Goal: Task Accomplishment & Management: Manage account settings

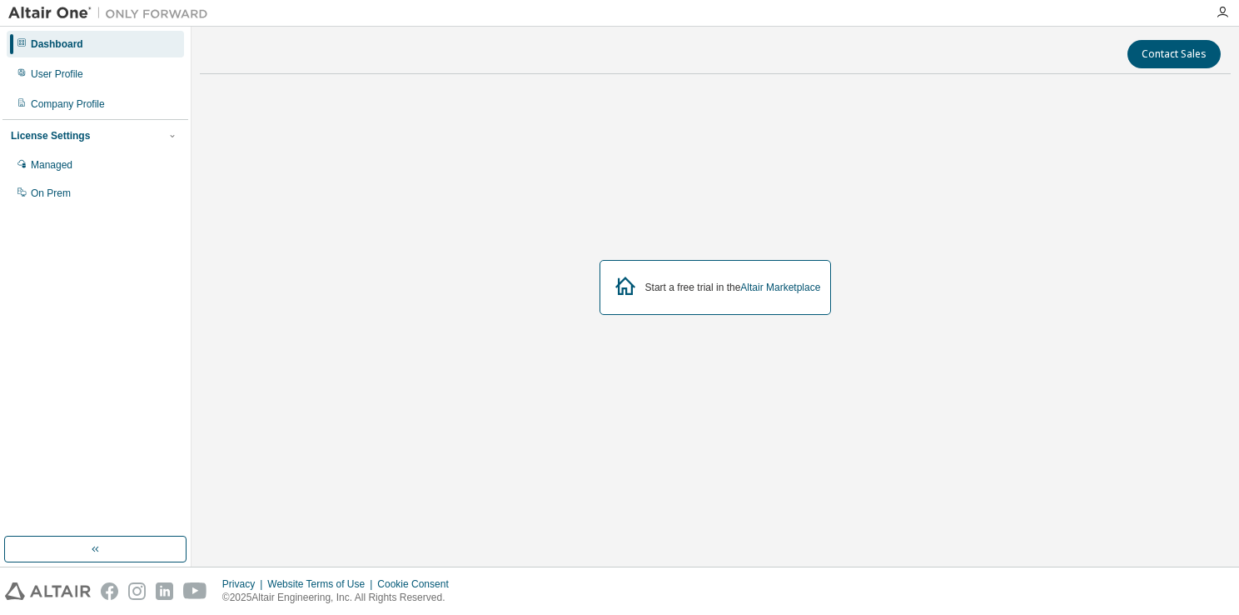
click at [769, 284] on link "Altair Marketplace" at bounding box center [780, 287] width 80 height 12
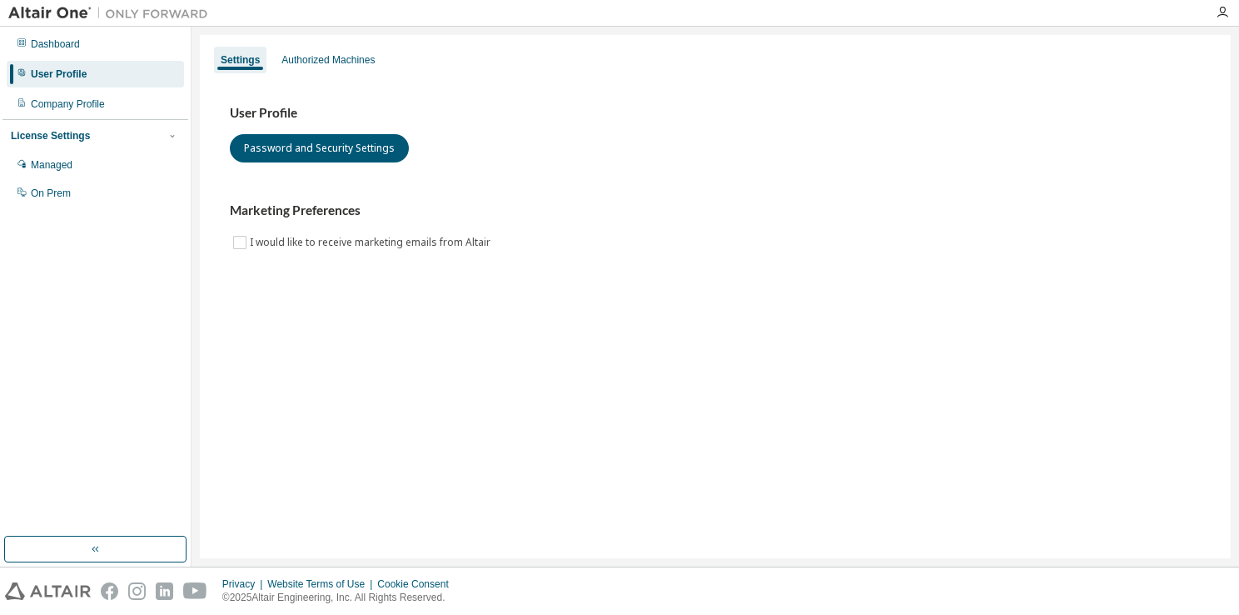
click at [117, 107] on div "Company Profile" at bounding box center [95, 104] width 177 height 27
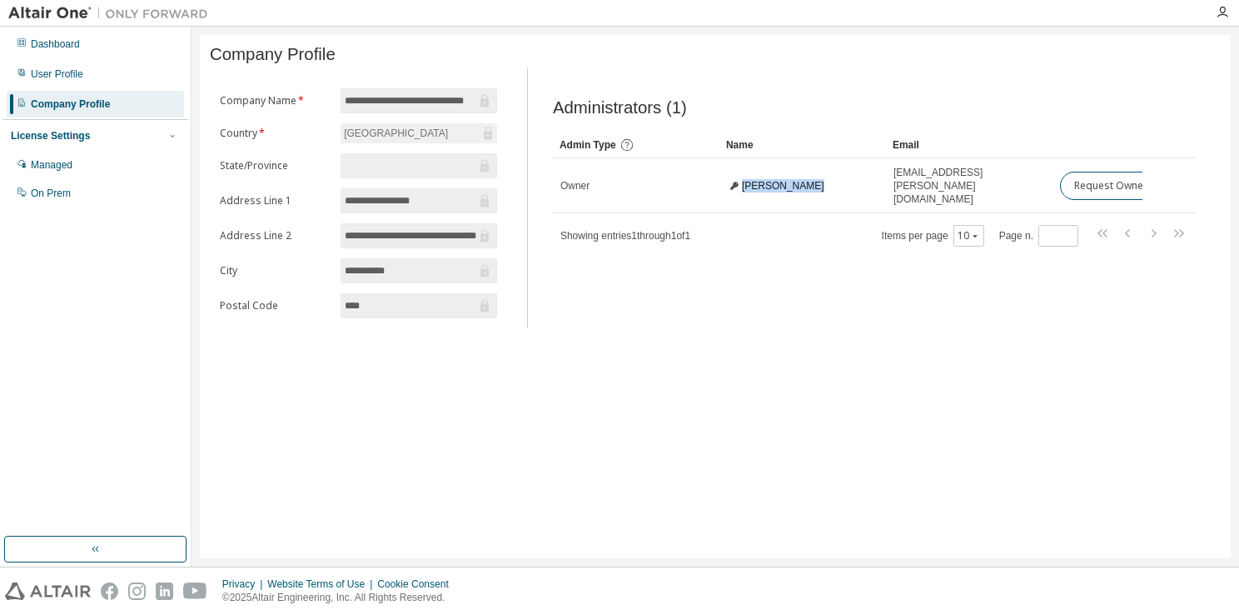
drag, startPoint x: 743, startPoint y: 186, endPoint x: 807, endPoint y: 185, distance: 64.1
click at [807, 185] on div "[PERSON_NAME]" at bounding box center [803, 185] width 152 height 13
copy span "[PERSON_NAME]"
click at [125, 162] on div "Managed" at bounding box center [95, 165] width 177 height 27
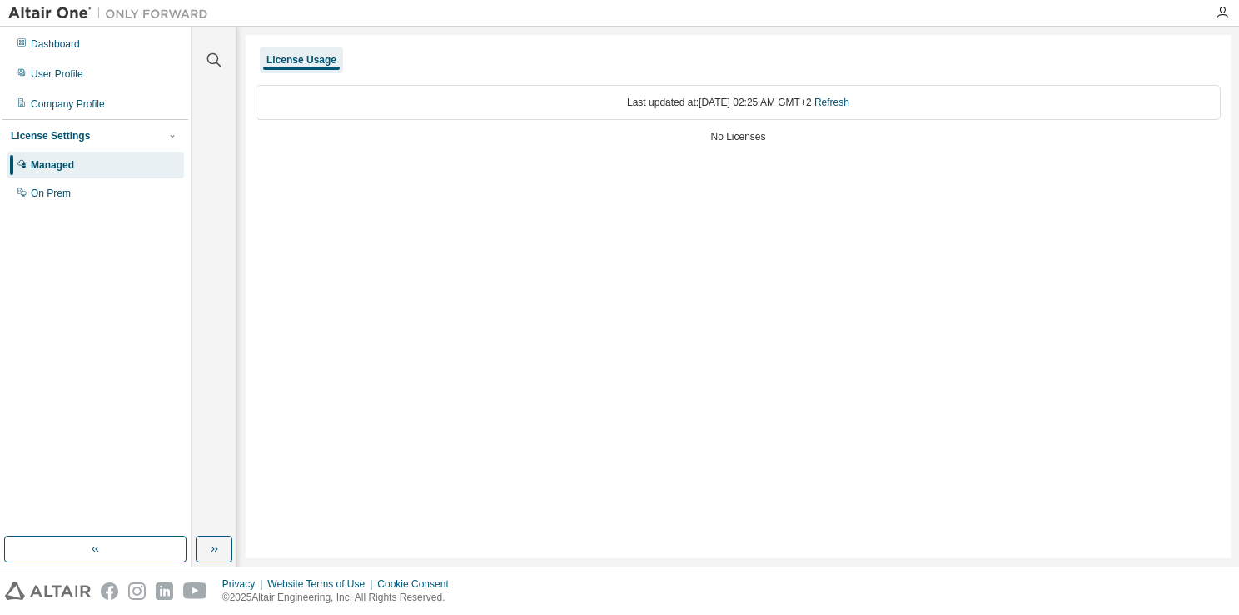
click at [449, 97] on div "Last updated at: [DATE] 02:25 AM GMT+2 Refresh" at bounding box center [738, 102] width 965 height 35
click at [451, 142] on div "No Licenses" at bounding box center [738, 136] width 965 height 13
click at [99, 193] on div "On Prem" at bounding box center [95, 193] width 177 height 27
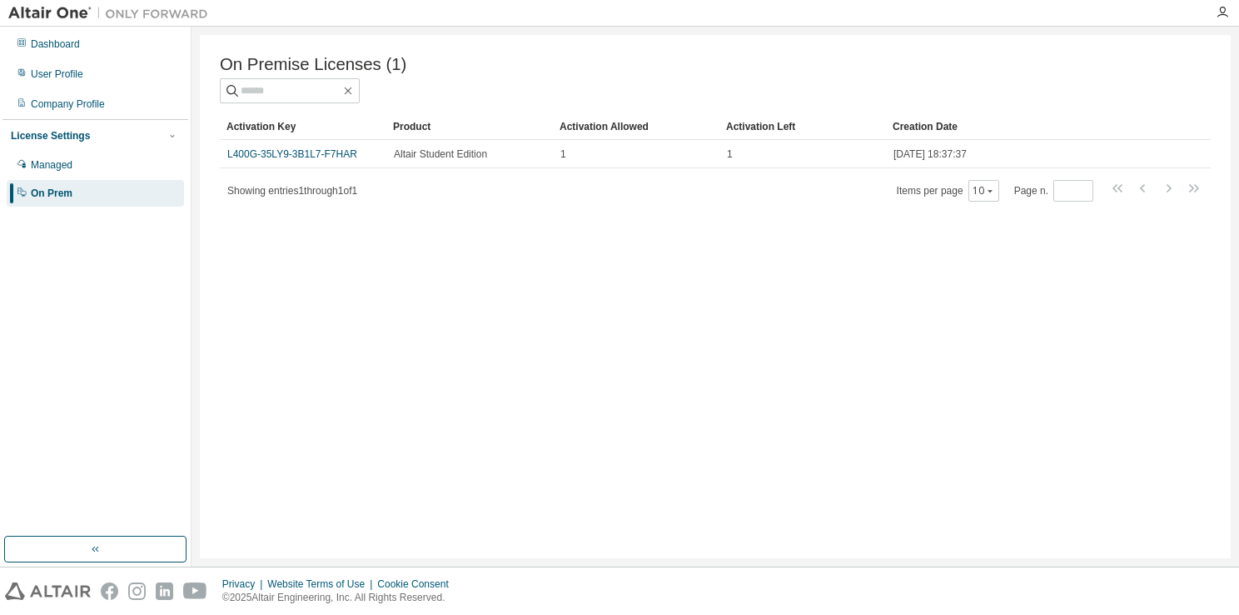
click at [137, 96] on div "Company Profile" at bounding box center [95, 104] width 177 height 27
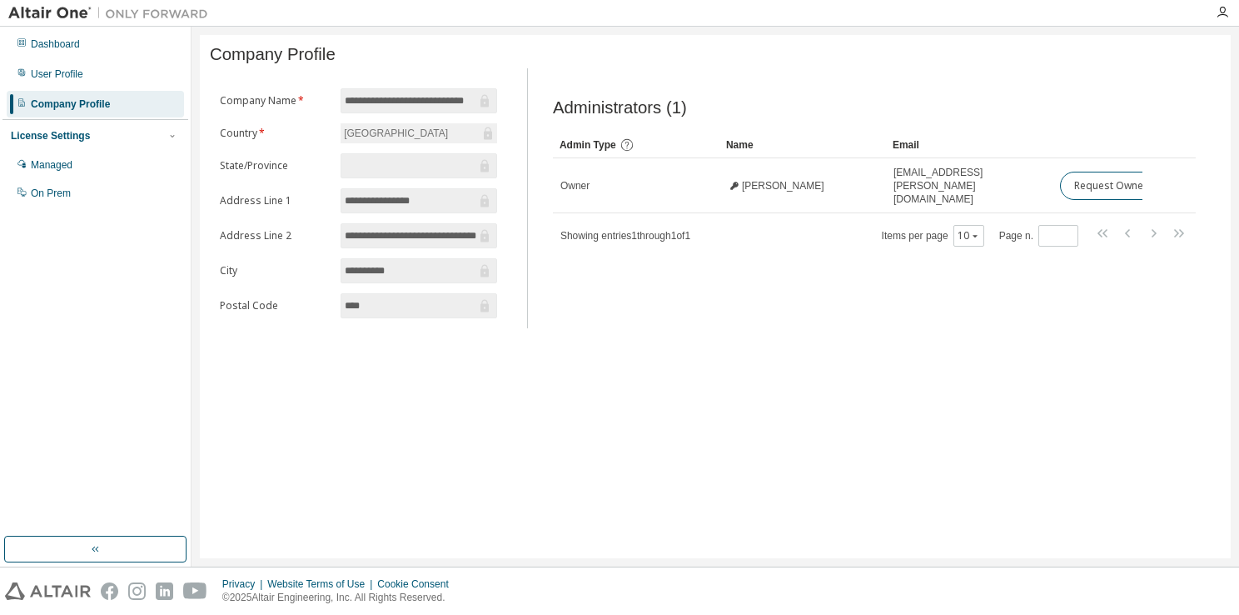
click at [136, 82] on div "User Profile" at bounding box center [95, 74] width 177 height 27
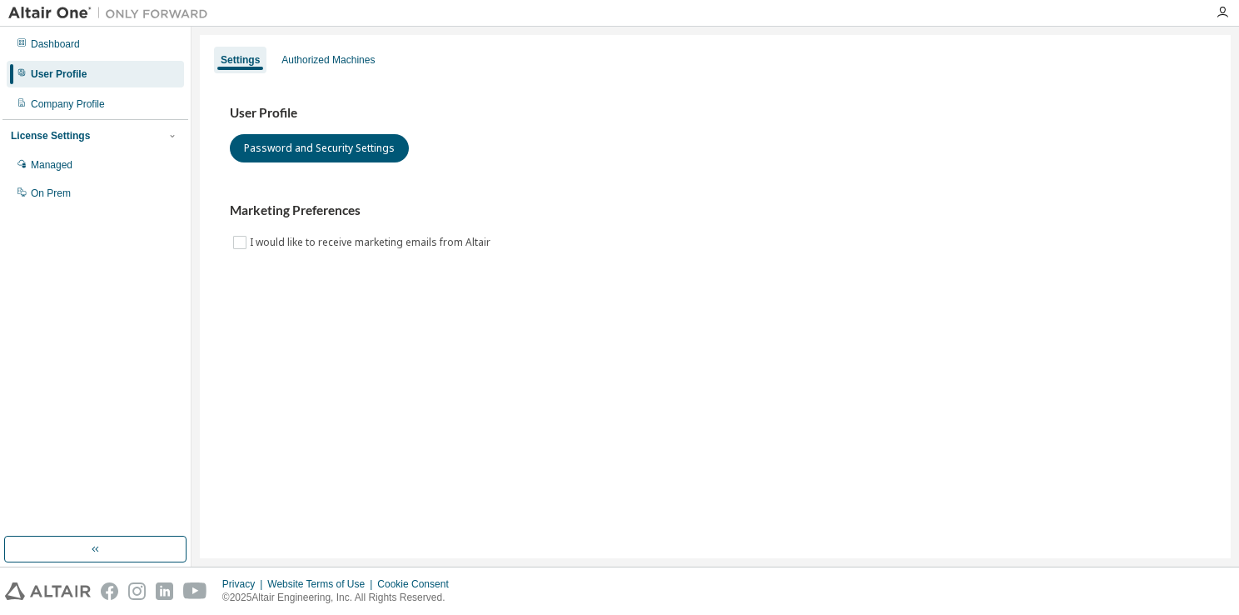
click at [286, 62] on div "Authorized Machines" at bounding box center [327, 59] width 93 height 13
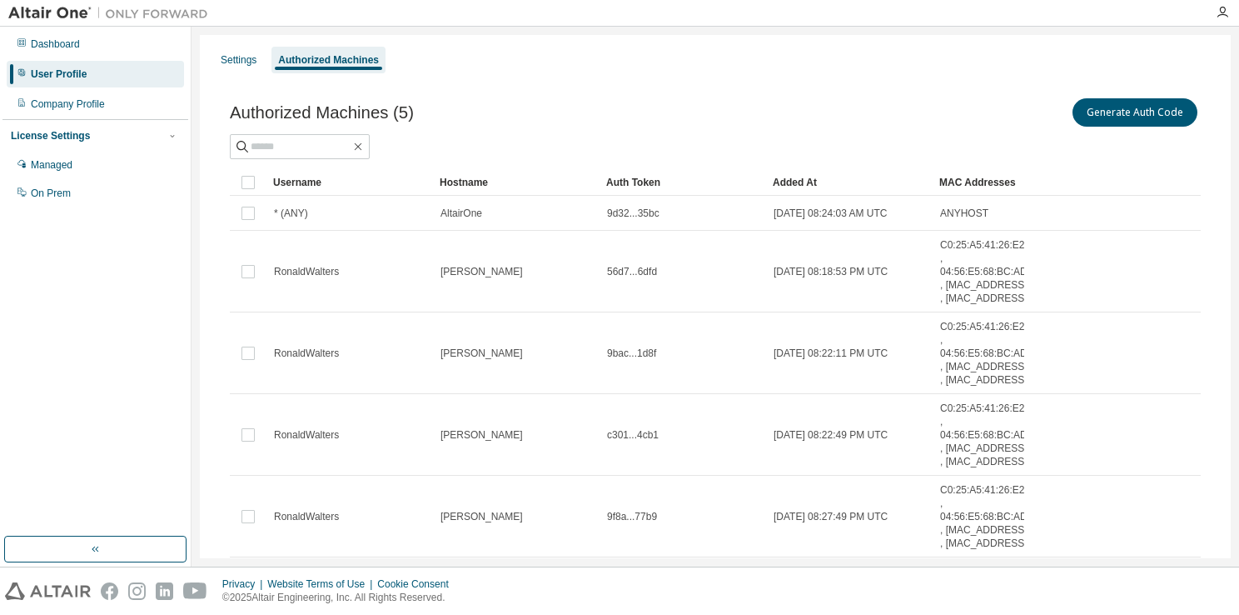
drag, startPoint x: 1223, startPoint y: 201, endPoint x: 1216, endPoint y: 246, distance: 45.5
click at [1216, 246] on div "Settings Authorized Machines Authorized Machines (5) Generate Auth Code Clear L…" at bounding box center [715, 340] width 1031 height 610
click at [1218, 255] on div "Settings Authorized Machines Authorized Machines (5) Generate Auth Code Clear L…" at bounding box center [715, 340] width 1031 height 610
click at [286, 214] on span "* (ANY)" at bounding box center [291, 213] width 34 height 13
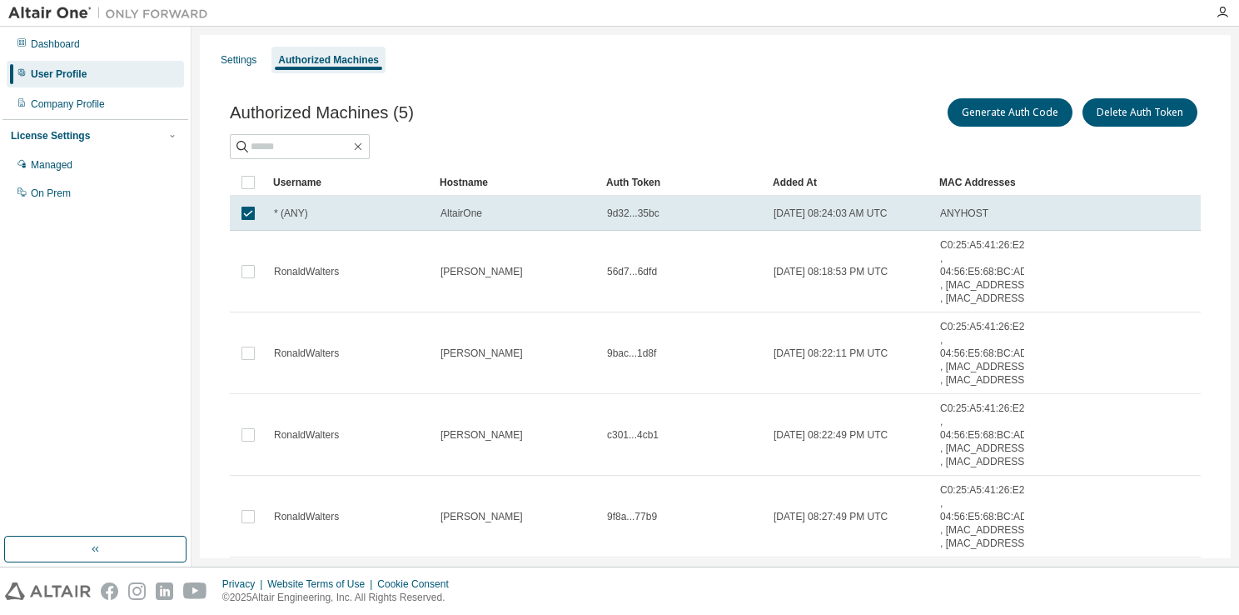
click at [705, 212] on div "9d32...35bc" at bounding box center [683, 213] width 152 height 13
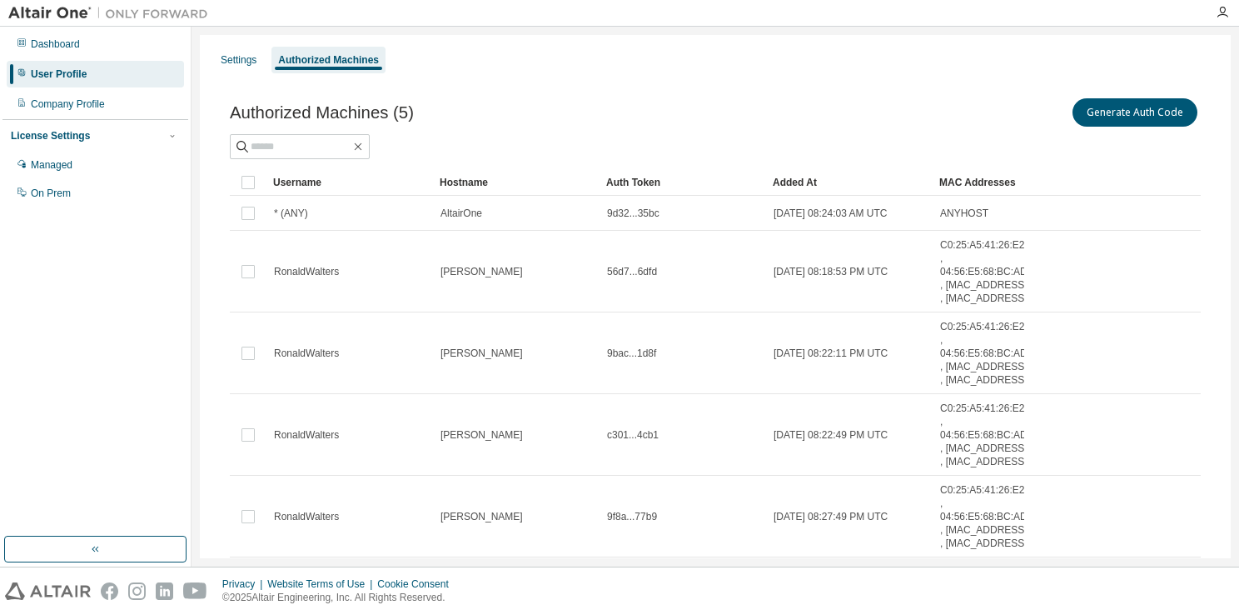
click at [881, 299] on td "[DATE] 08:18:53 PM UTC" at bounding box center [849, 272] width 167 height 82
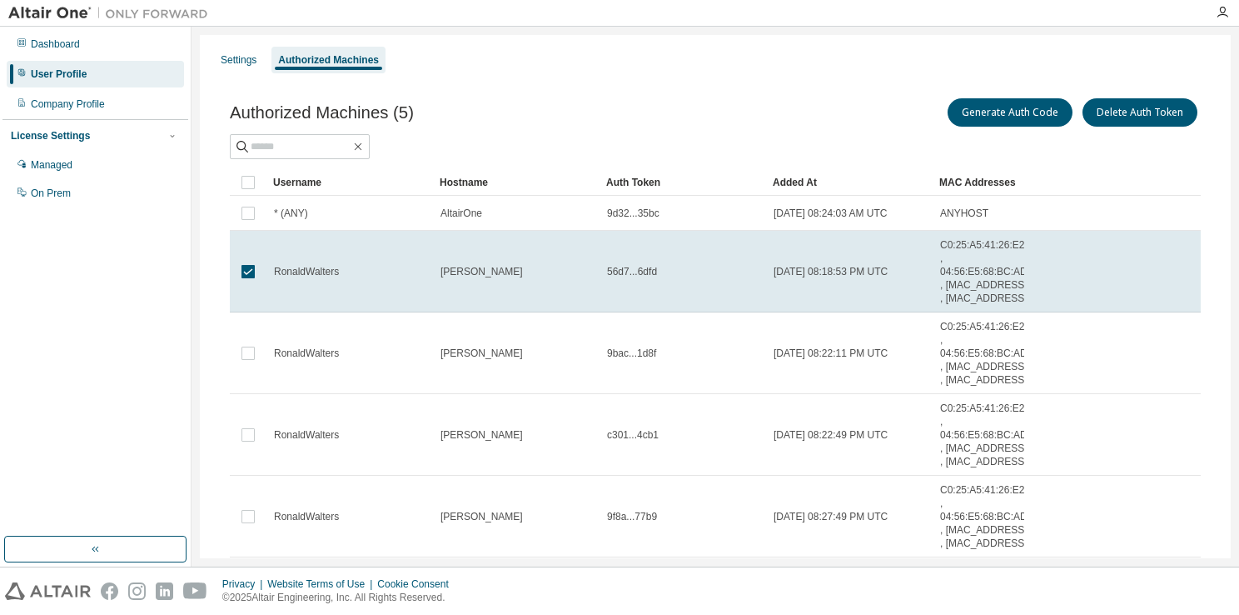
click at [789, 368] on td "[DATE] 08:22:11 PM UTC" at bounding box center [849, 353] width 167 height 82
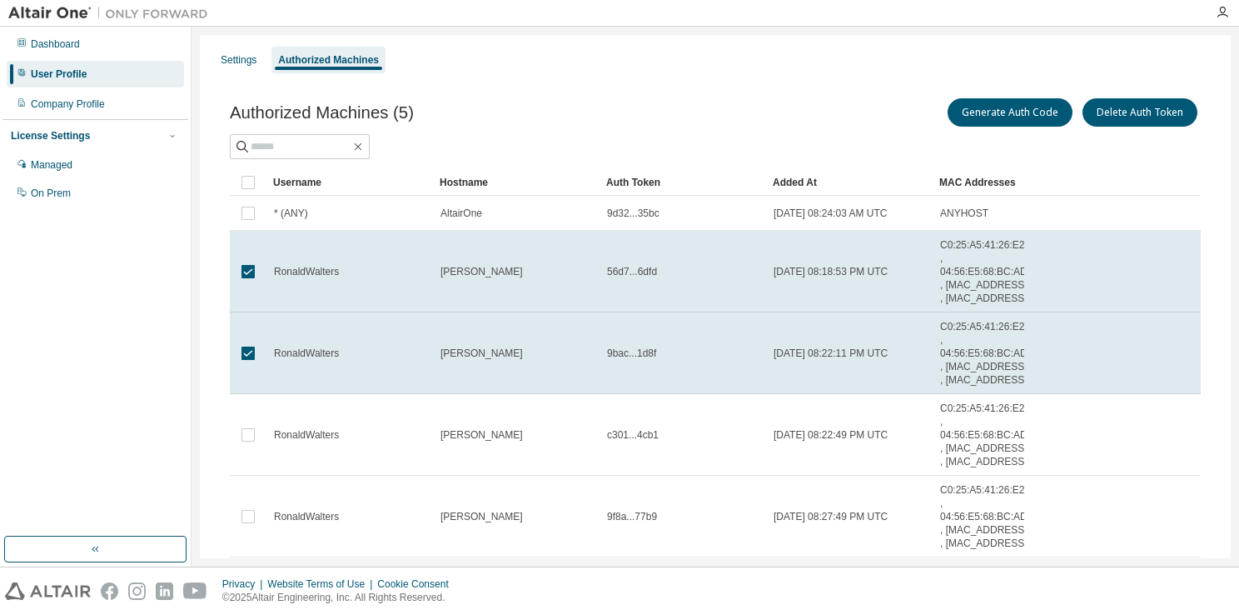
click at [766, 476] on td "[DATE] 08:22:49 PM UTC" at bounding box center [849, 435] width 167 height 82
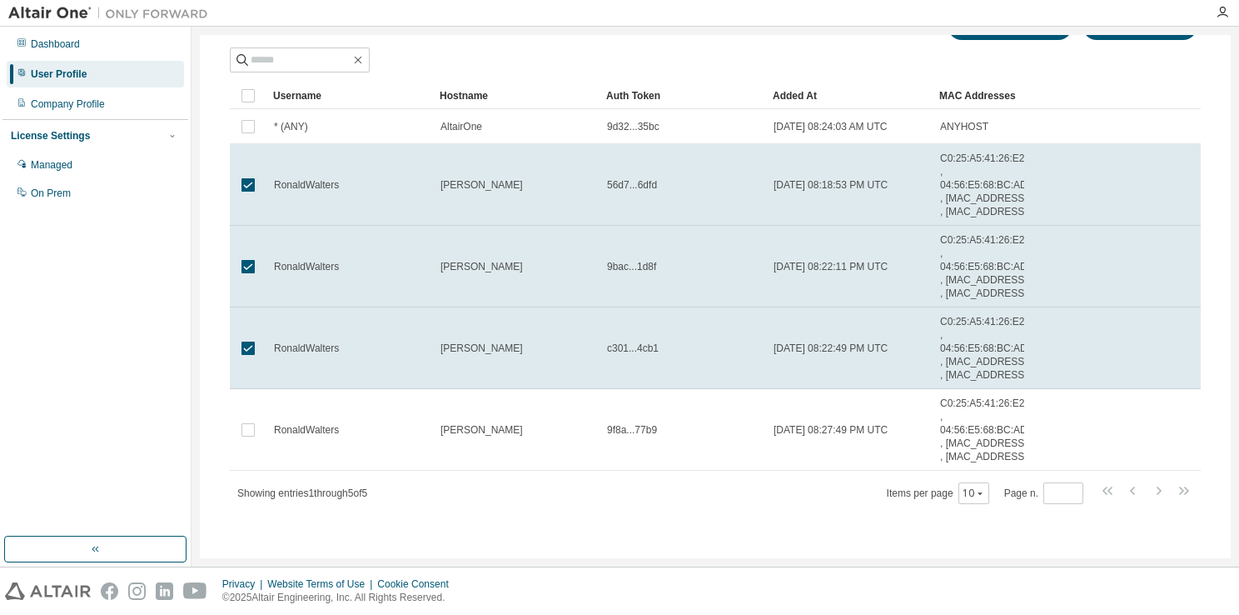
scroll to position [191, 0]
click at [736, 424] on div "9f8a...77b9" at bounding box center [683, 429] width 152 height 13
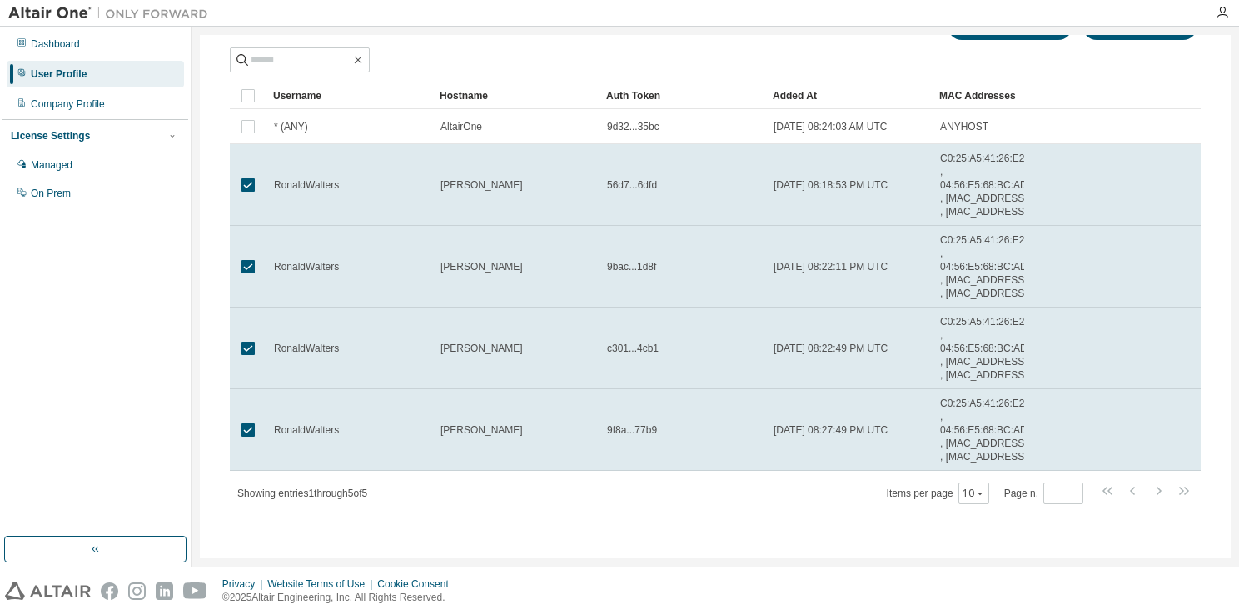
scroll to position [0, 0]
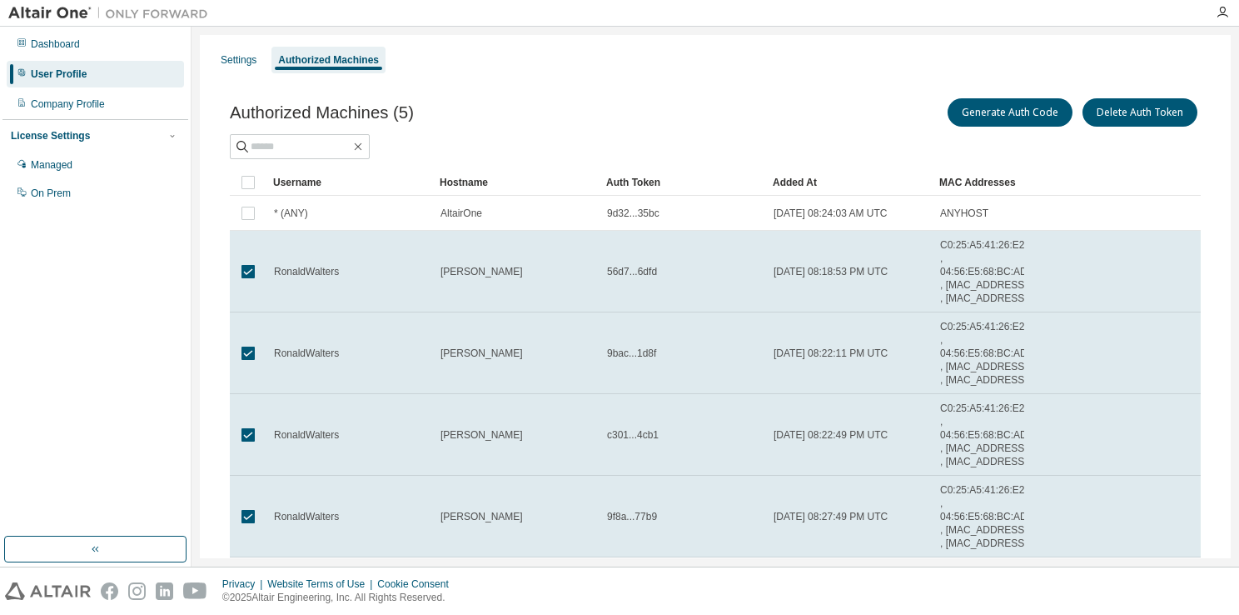
click at [973, 218] on span "ANYHOST" at bounding box center [964, 213] width 48 height 13
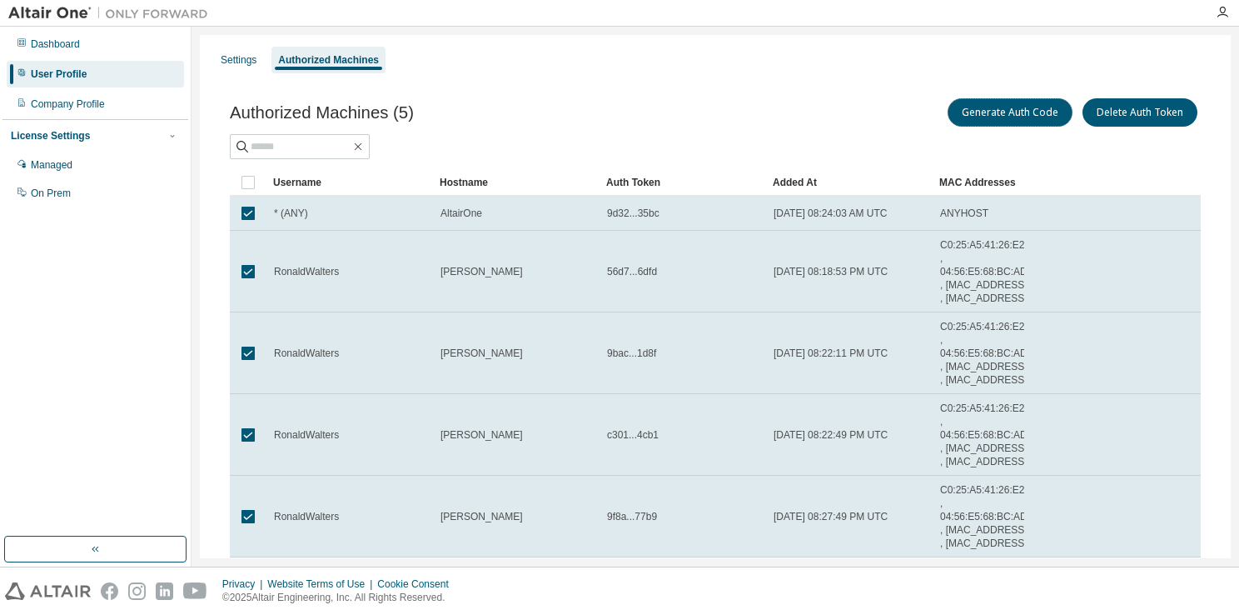
click at [1034, 105] on button "Generate Auth Code" at bounding box center [1010, 112] width 125 height 28
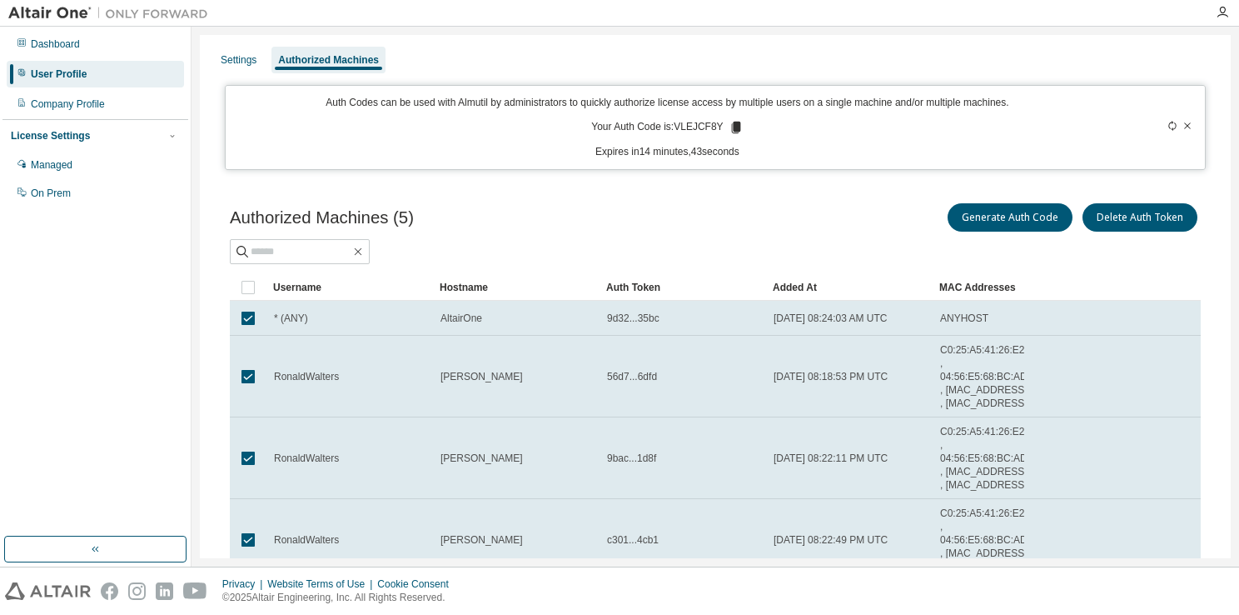
click at [1183, 125] on icon at bounding box center [1188, 126] width 10 height 10
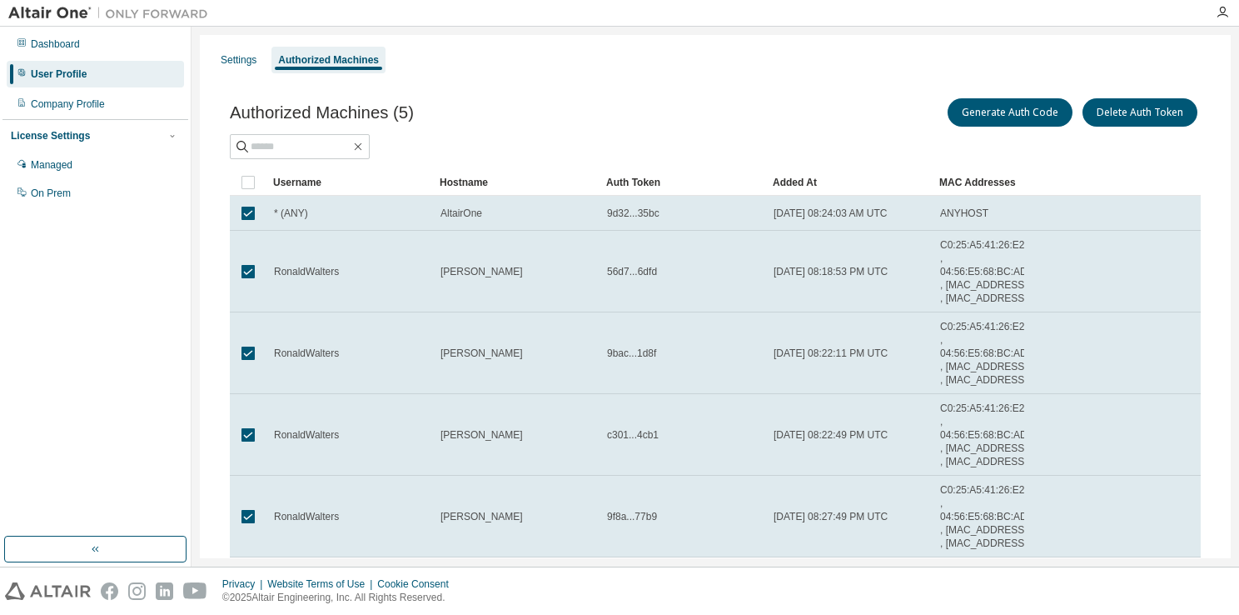
click at [687, 82] on div "Authorized Machines (5) Generate Auth Code Delete Auth Token Clear Load Save Sa…" at bounding box center [715, 355] width 1011 height 560
click at [249, 55] on div "Settings" at bounding box center [239, 59] width 36 height 13
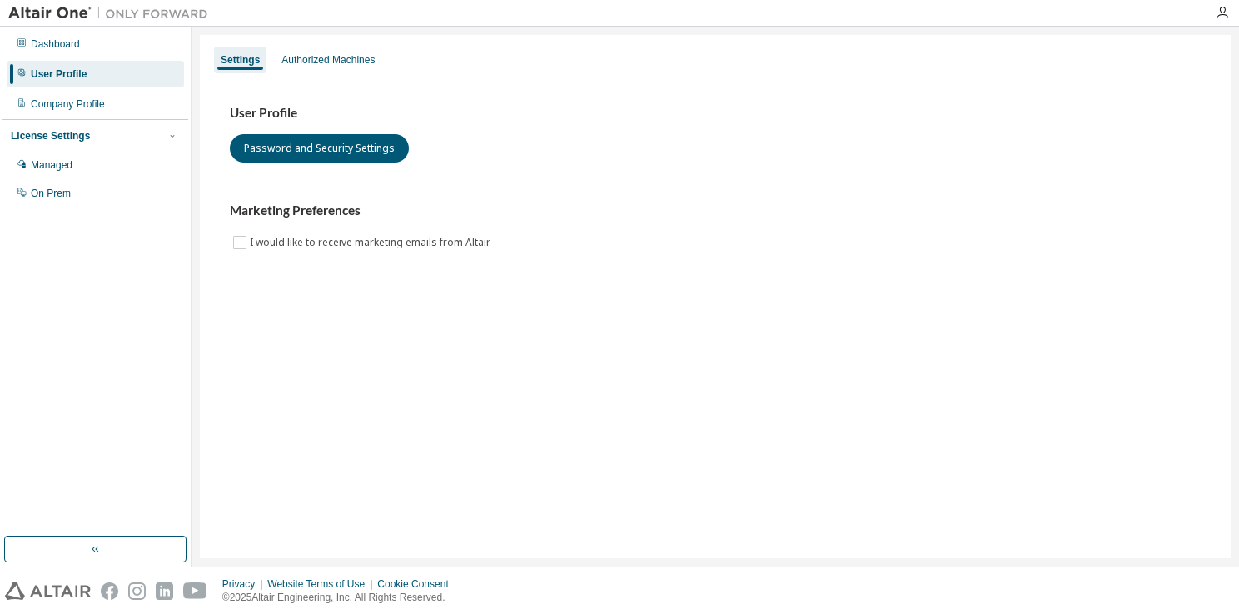
click at [132, 56] on div "Dashboard" at bounding box center [95, 44] width 177 height 27
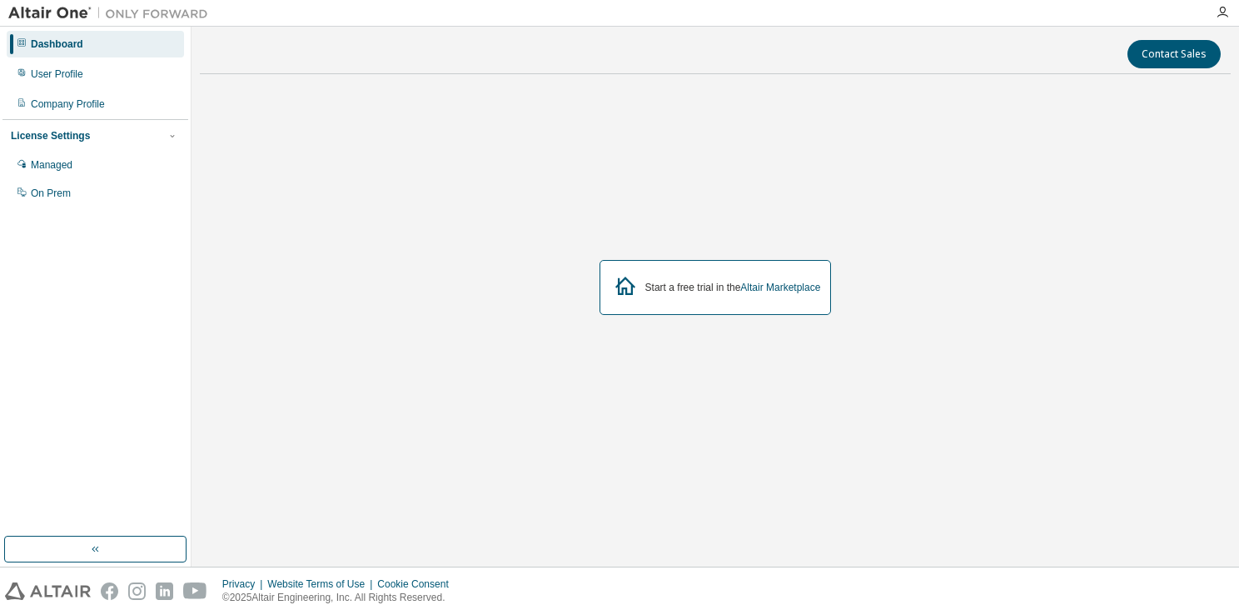
click at [137, 107] on div "Company Profile" at bounding box center [95, 104] width 177 height 27
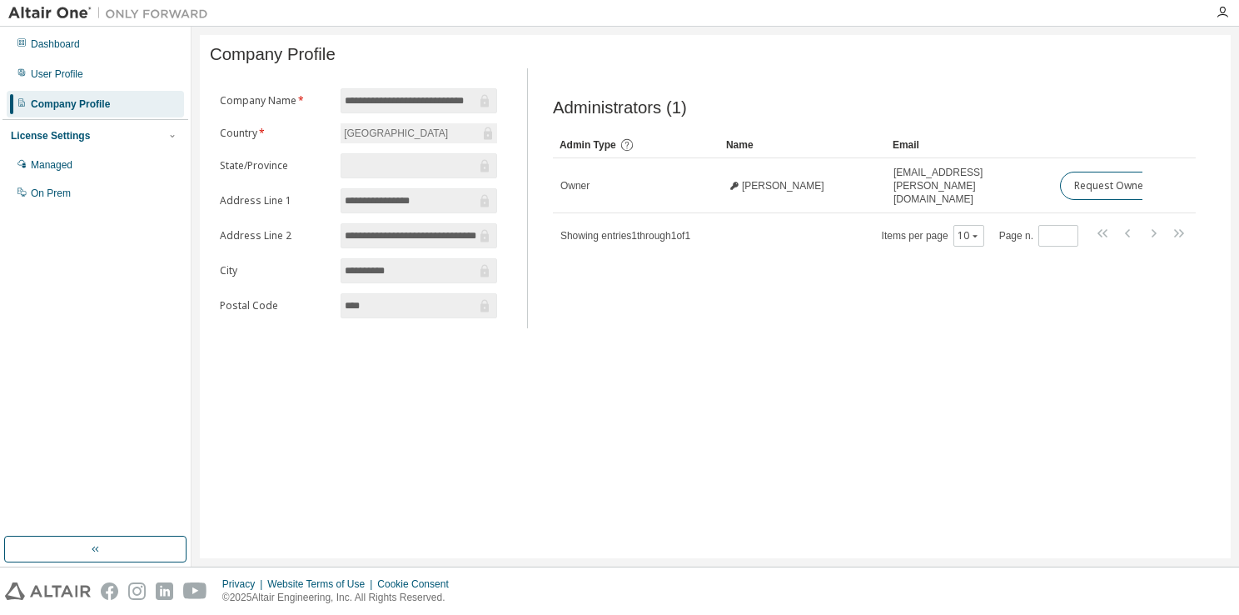
click at [117, 138] on div "License Settings" at bounding box center [95, 135] width 169 height 15
click at [120, 141] on div "License Settings" at bounding box center [95, 135] width 169 height 15
click at [120, 165] on div "Managed" at bounding box center [95, 165] width 177 height 27
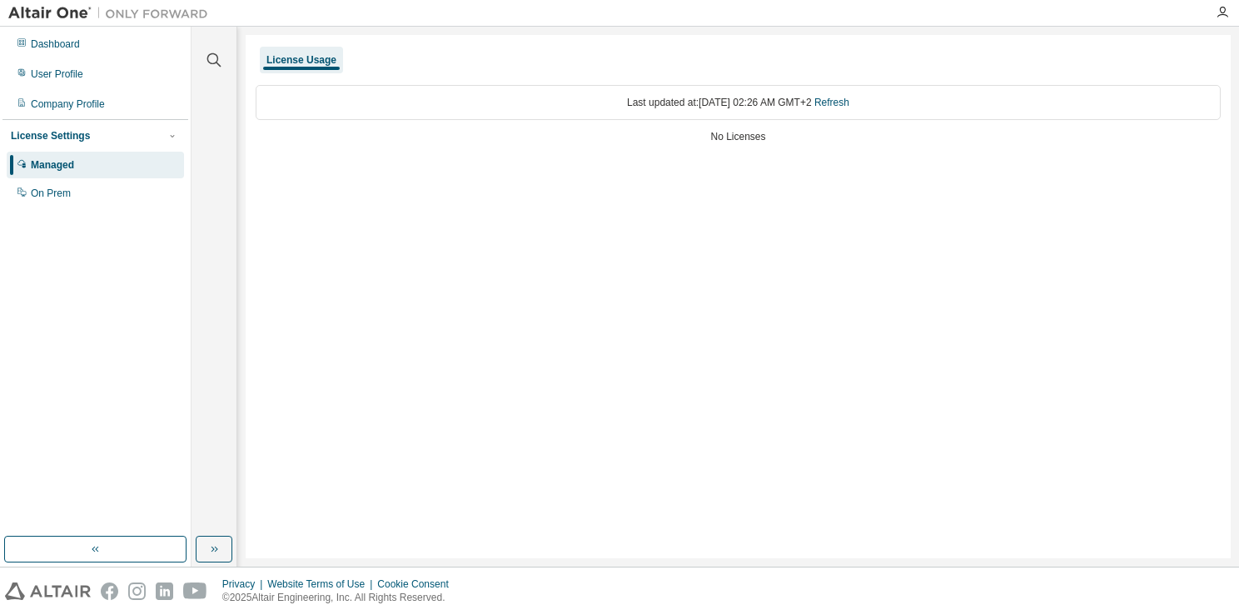
click at [128, 188] on div "On Prem" at bounding box center [95, 193] width 177 height 27
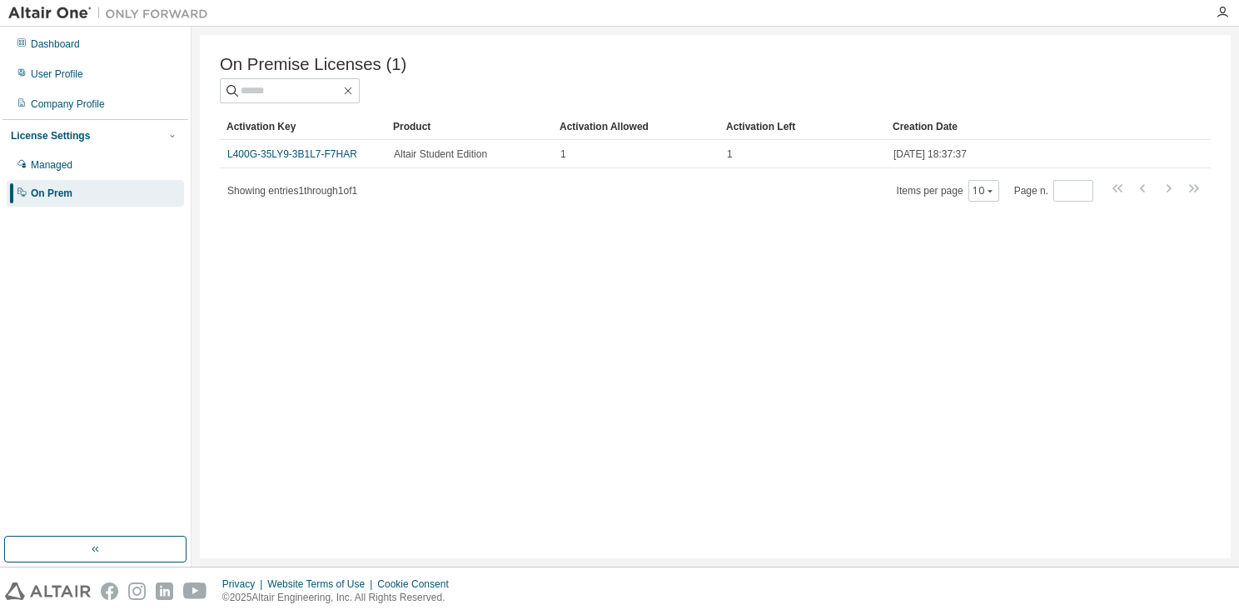
click at [117, 167] on div "Managed" at bounding box center [95, 165] width 177 height 27
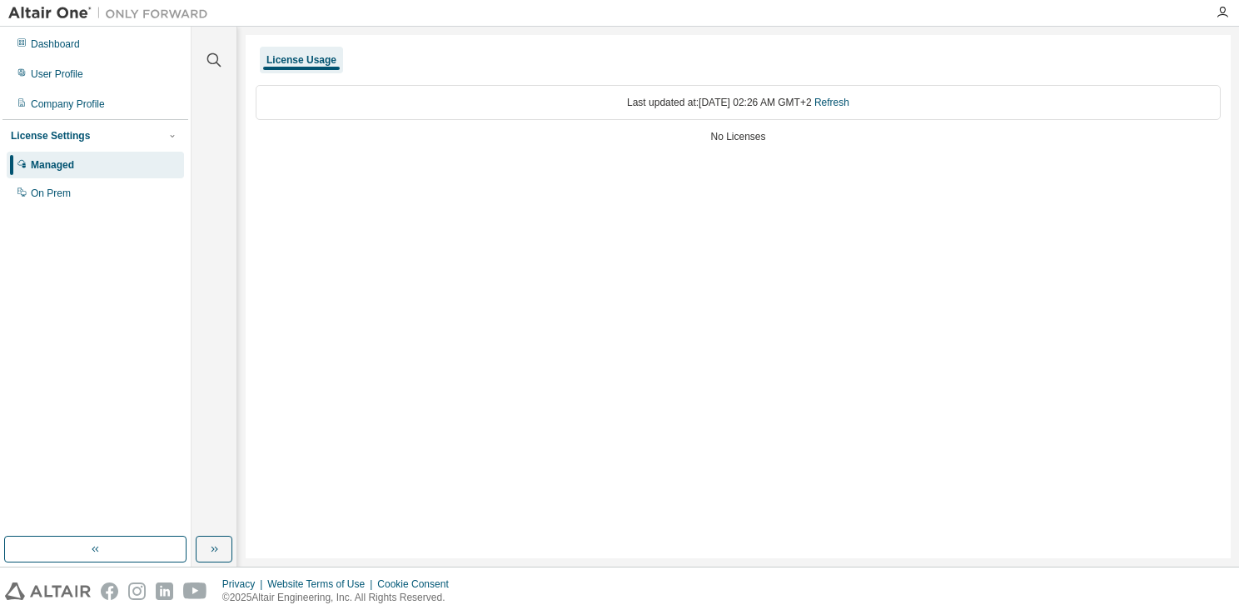
click at [128, 187] on div "On Prem" at bounding box center [95, 193] width 177 height 27
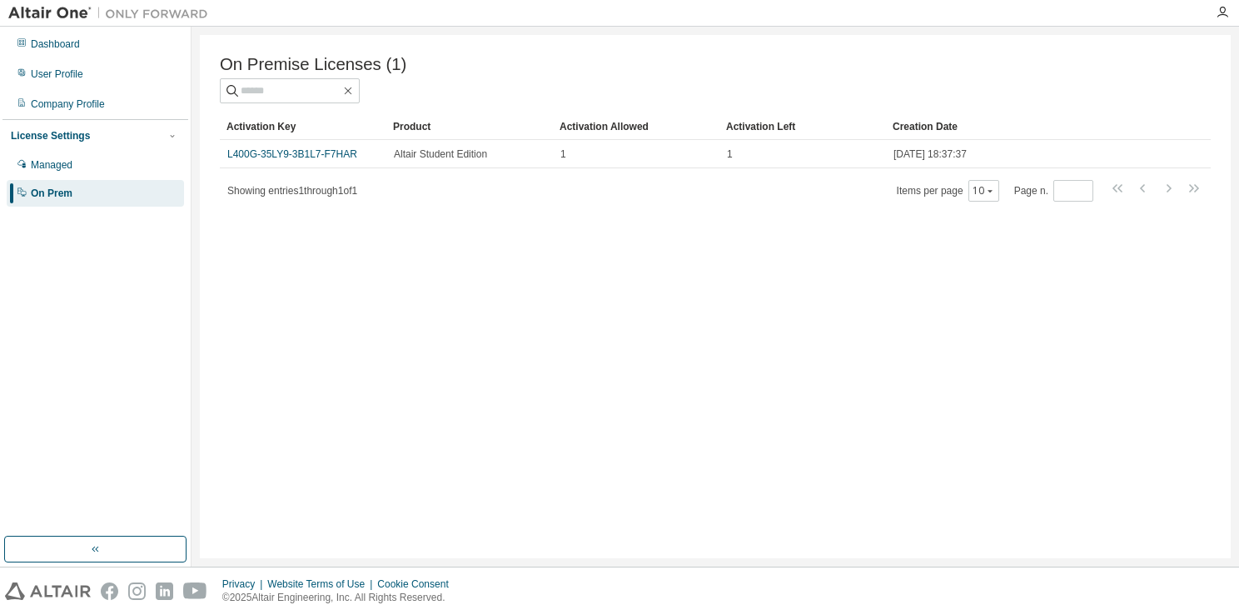
click at [142, 545] on button "button" at bounding box center [95, 548] width 182 height 27
